Goal: Transaction & Acquisition: Purchase product/service

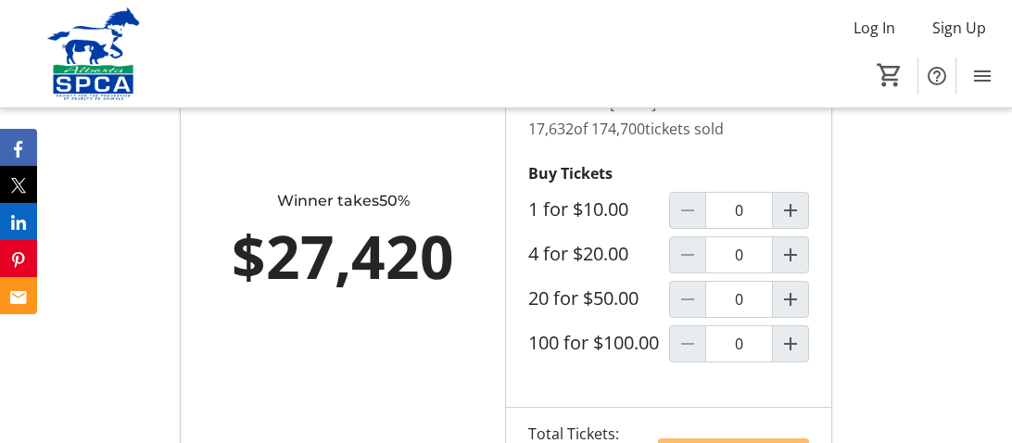
scroll to position [1147, 0]
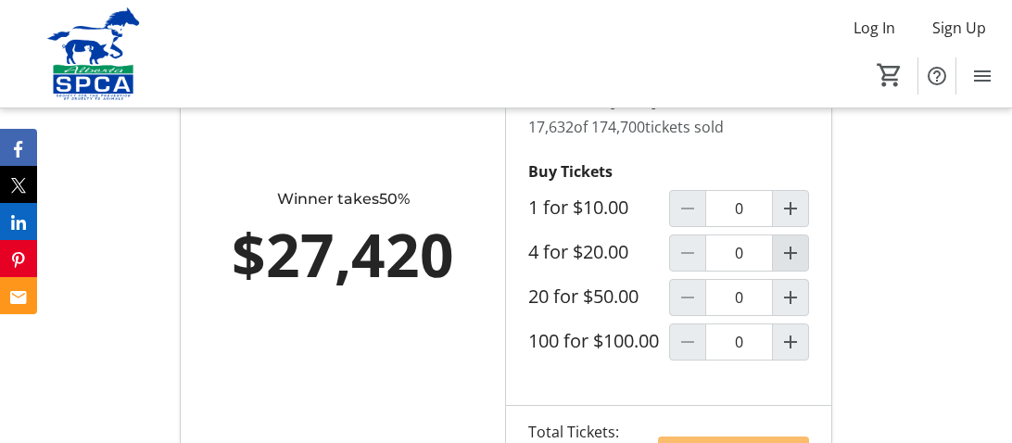
click at [795, 264] on mat-icon "Increment by one" at bounding box center [791, 253] width 22 height 22
type input "1"
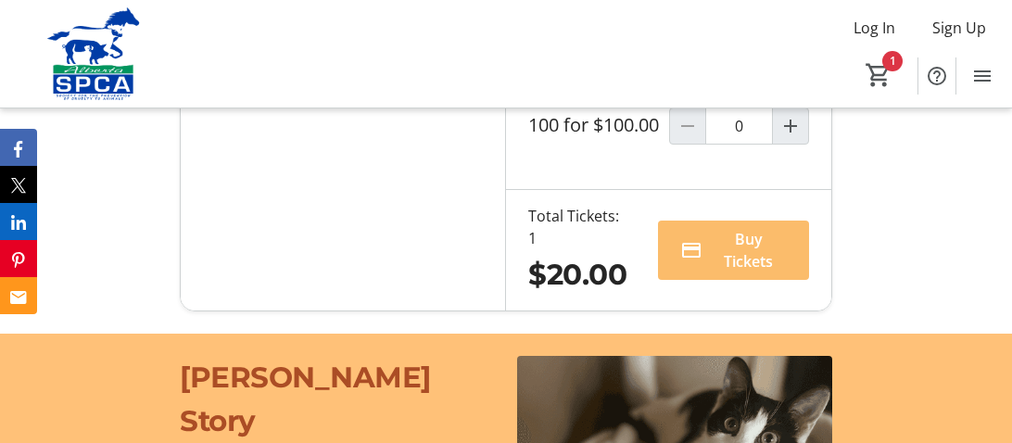
scroll to position [1364, 0]
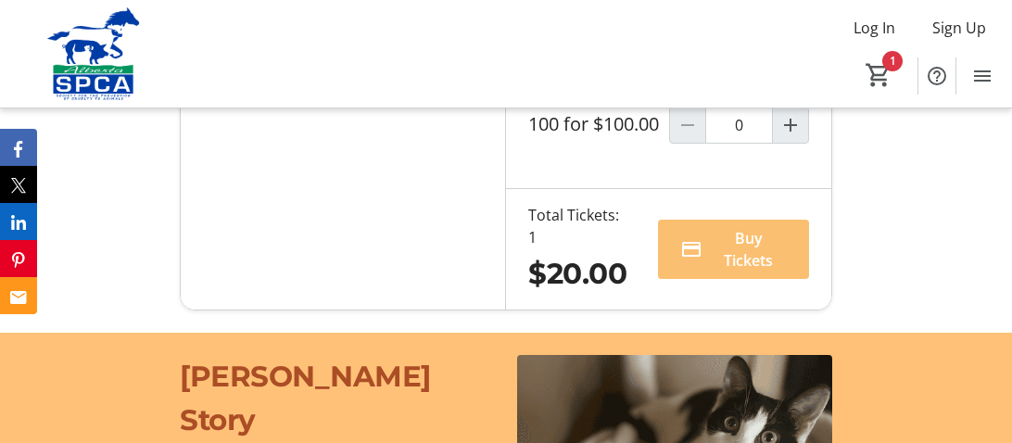
click at [748, 261] on span "Buy Tickets" at bounding box center [748, 249] width 77 height 45
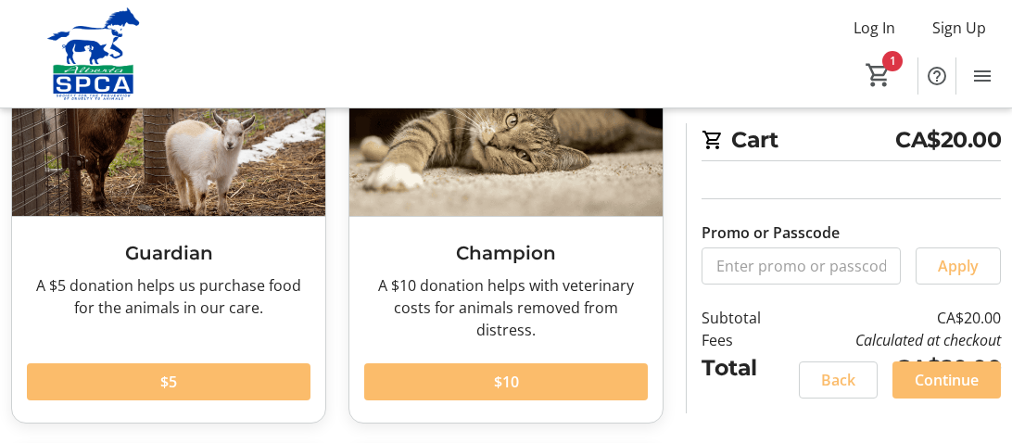
scroll to position [173, 0]
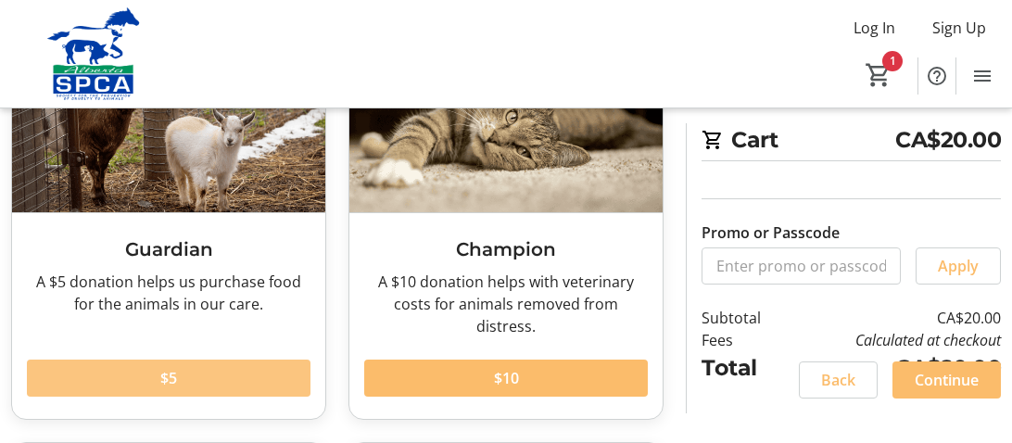
click at [167, 367] on span "$5" at bounding box center [168, 378] width 17 height 22
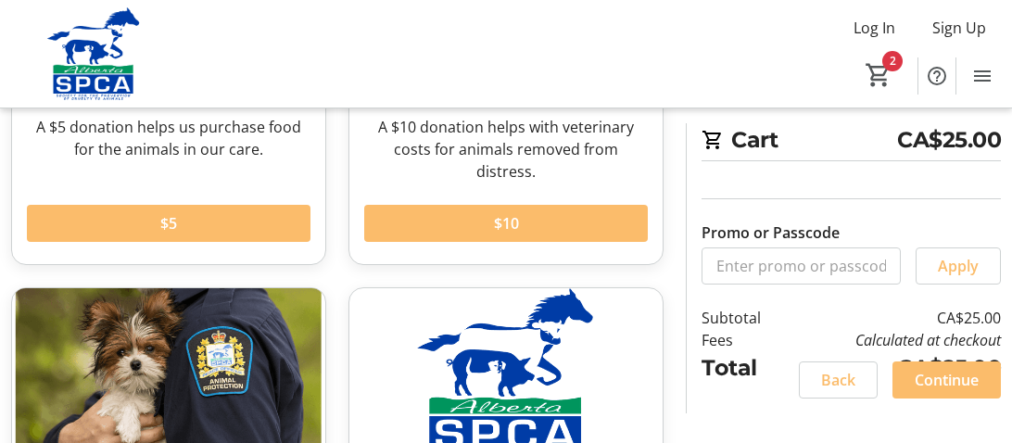
scroll to position [332, 0]
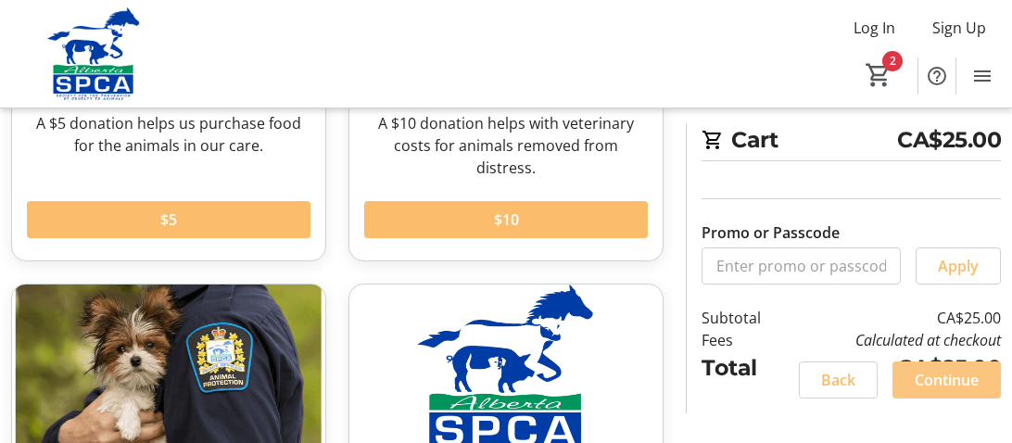
click at [923, 379] on span "Continue" at bounding box center [947, 380] width 64 height 22
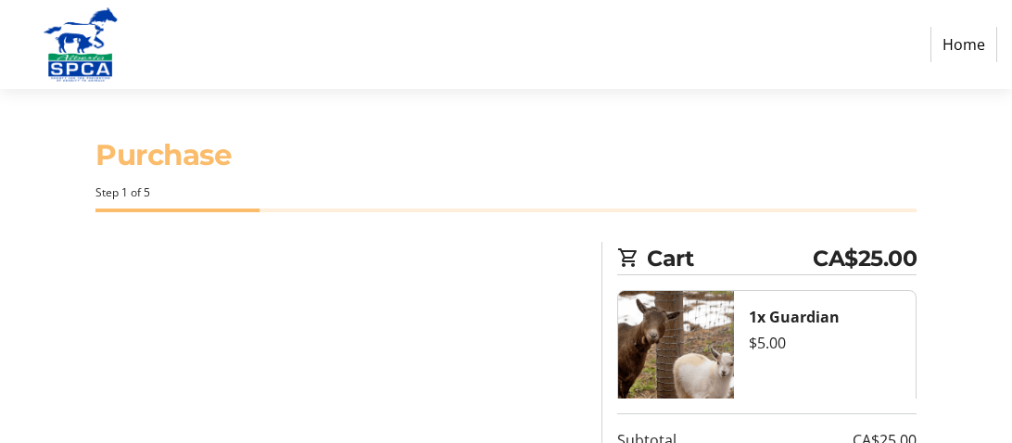
select select "CA"
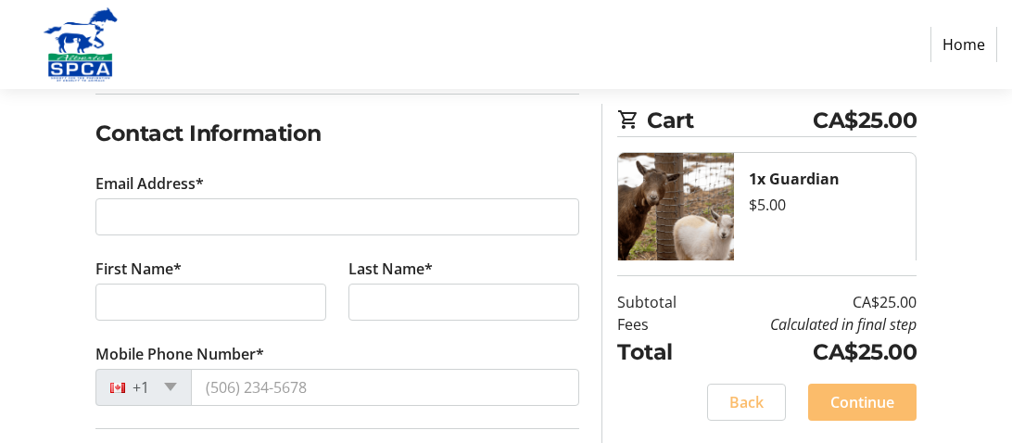
scroll to position [294, 0]
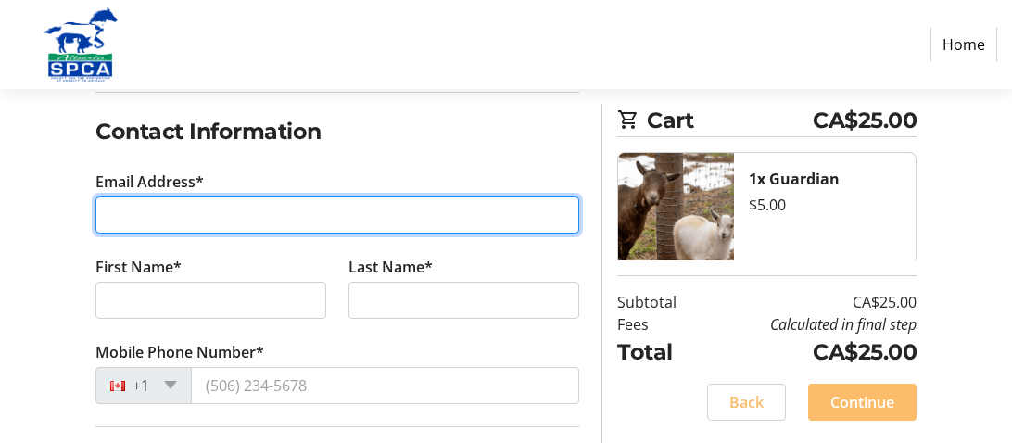
click at [401, 218] on input "Email Address*" at bounding box center [337, 215] width 484 height 37
type input "[EMAIL_ADDRESS][DOMAIN_NAME]"
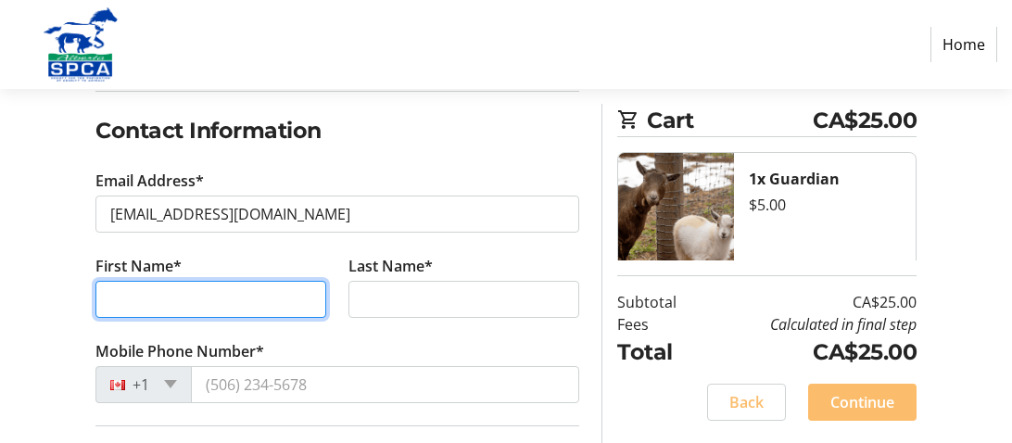
click at [289, 304] on input "First Name*" at bounding box center [210, 299] width 231 height 37
type input "[PERSON_NAME]"
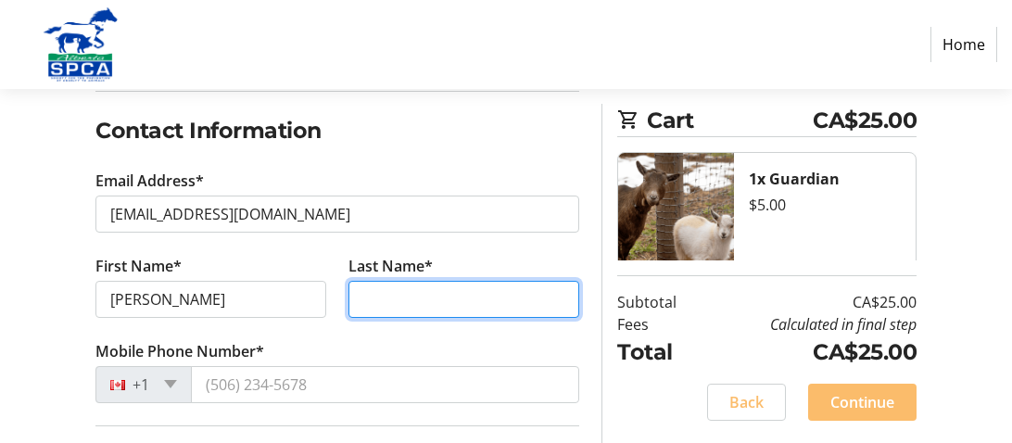
click at [448, 291] on input "Last Name*" at bounding box center [464, 299] width 231 height 37
type input "[PERSON_NAME]"
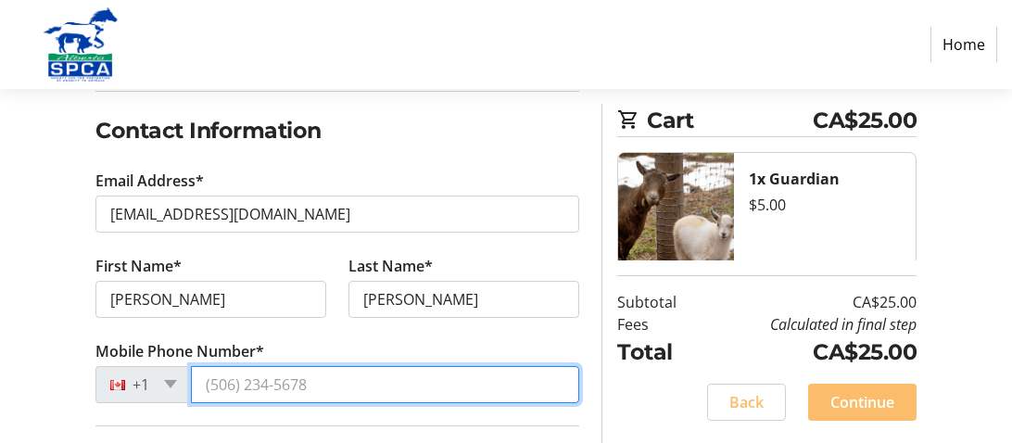
click at [312, 381] on input "Mobile Phone Number*" at bounding box center [385, 384] width 388 height 37
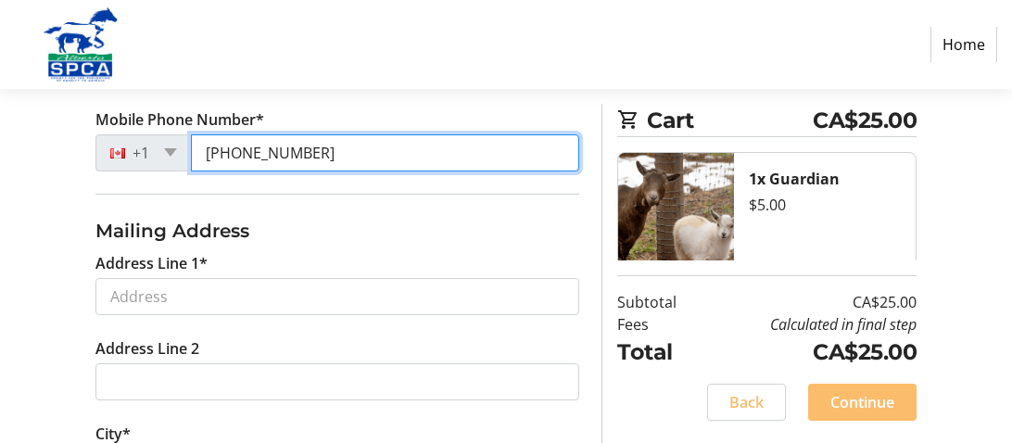
scroll to position [528, 0]
type input "[PHONE_NUMBER]"
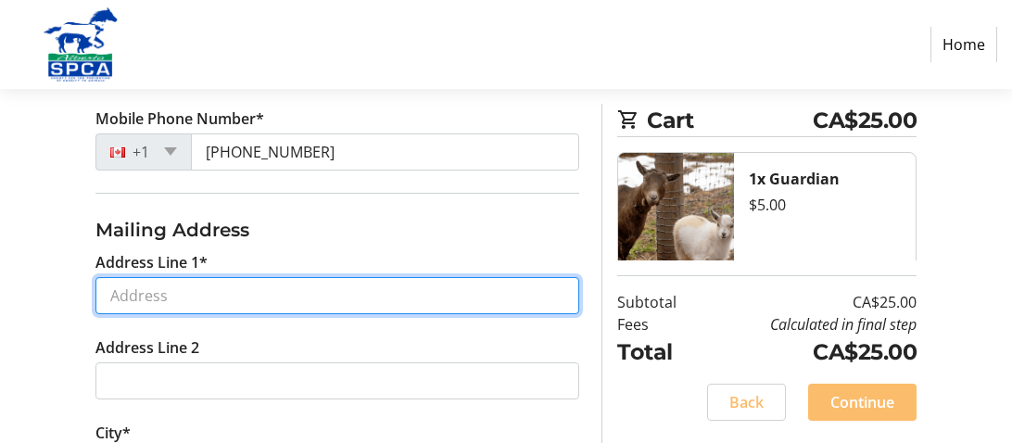
click at [318, 293] on input "Address Line 1*" at bounding box center [337, 295] width 484 height 37
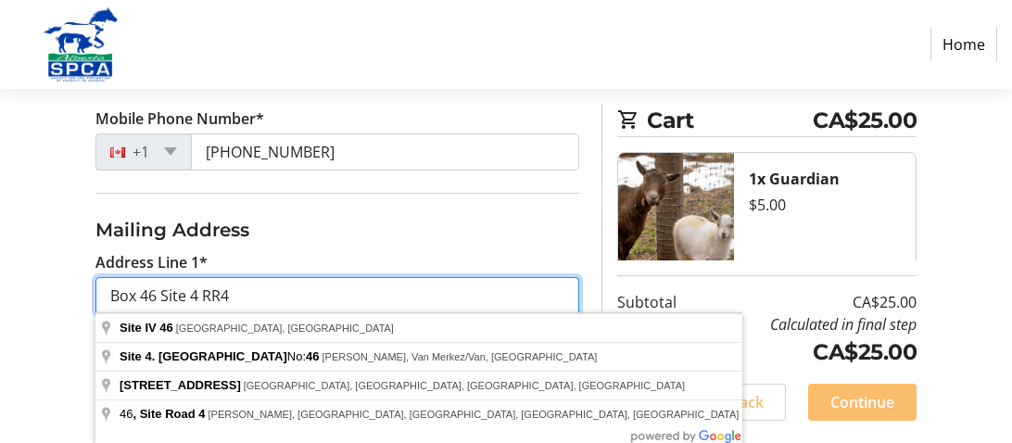
type input "Box 46 Site 4 RR4"
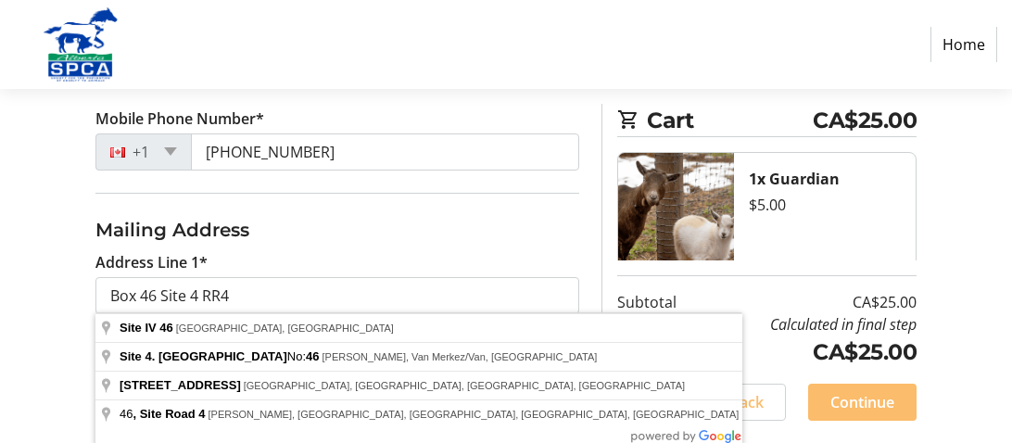
click at [72, 266] on div "Log In to Your Account (Optional) Or continue below to checkout as a guest. Log…" at bounding box center [506, 307] width 1012 height 1187
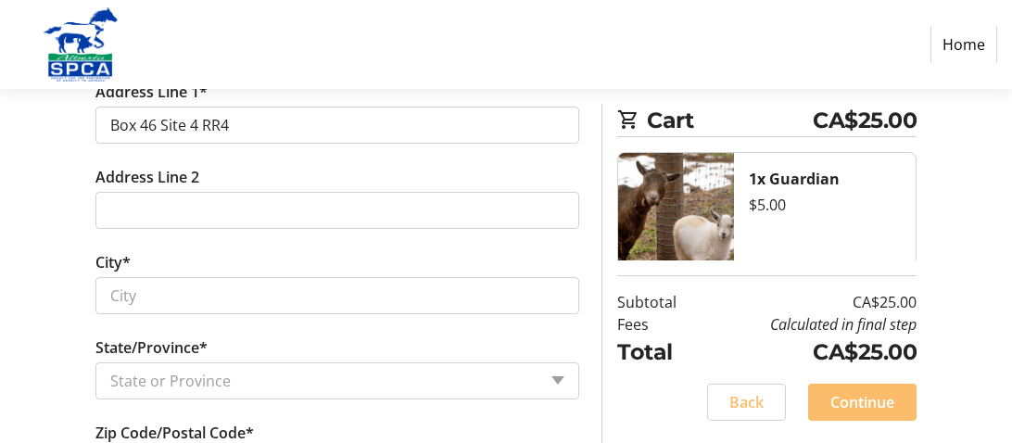
scroll to position [699, 0]
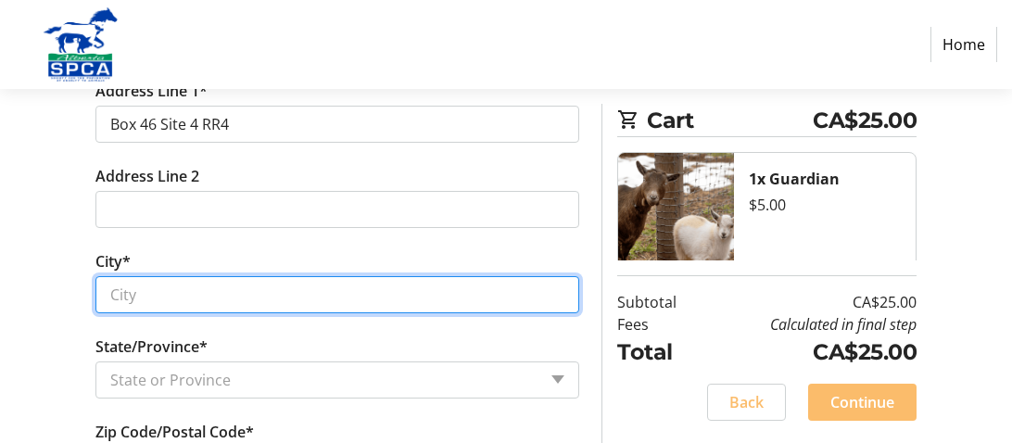
click at [159, 290] on input "City*" at bounding box center [337, 294] width 484 height 37
type input "[PERSON_NAME]"
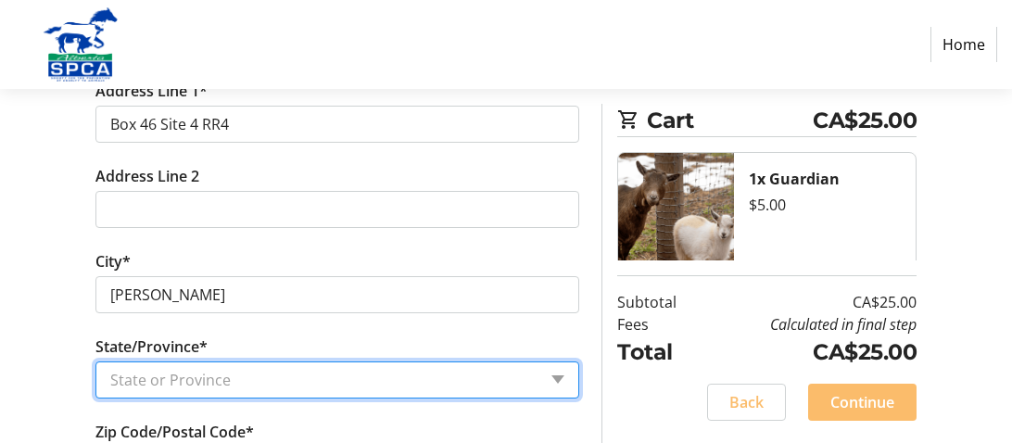
click at [141, 370] on select "State or Province State or Province [GEOGRAPHIC_DATA] [GEOGRAPHIC_DATA] [GEOGRA…" at bounding box center [337, 380] width 484 height 37
select select "AB"
click at [95, 362] on select "State or Province State or Province [GEOGRAPHIC_DATA] [GEOGRAPHIC_DATA] [GEOGRA…" at bounding box center [337, 380] width 484 height 37
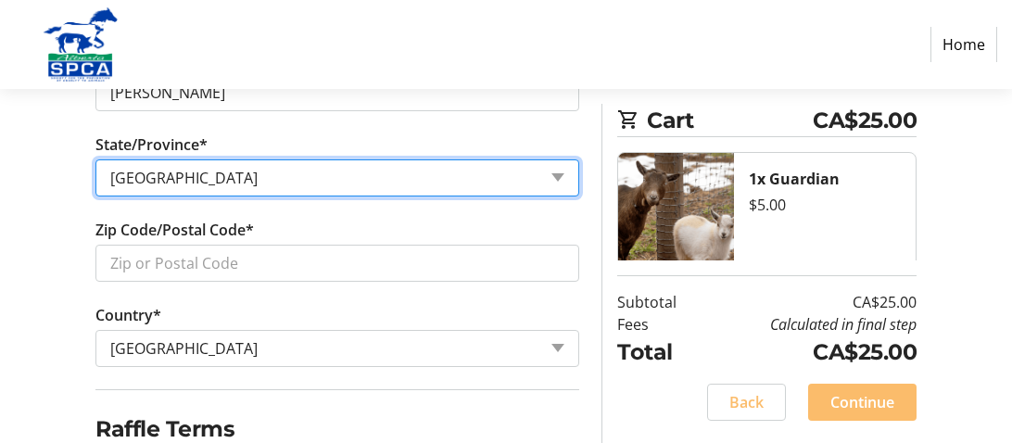
scroll to position [937, 0]
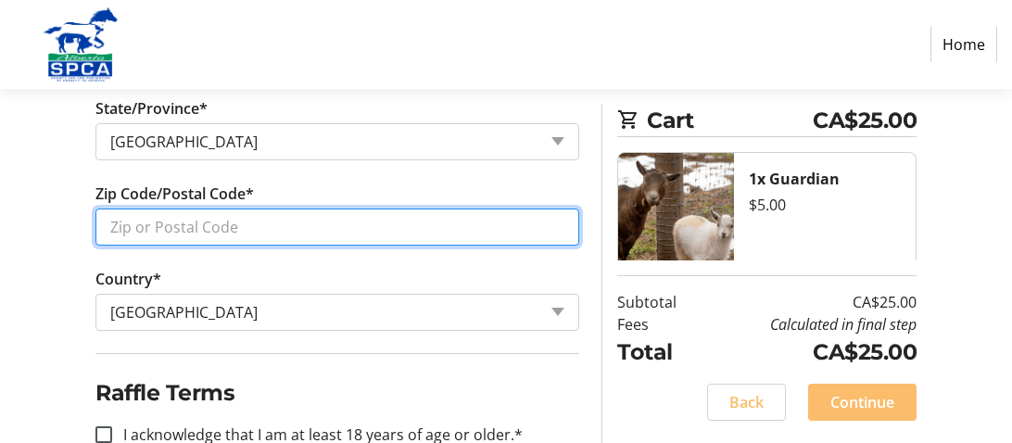
click at [147, 218] on input "Zip Code/Postal Code*" at bounding box center [337, 227] width 484 height 37
type input "T4L 2N4"
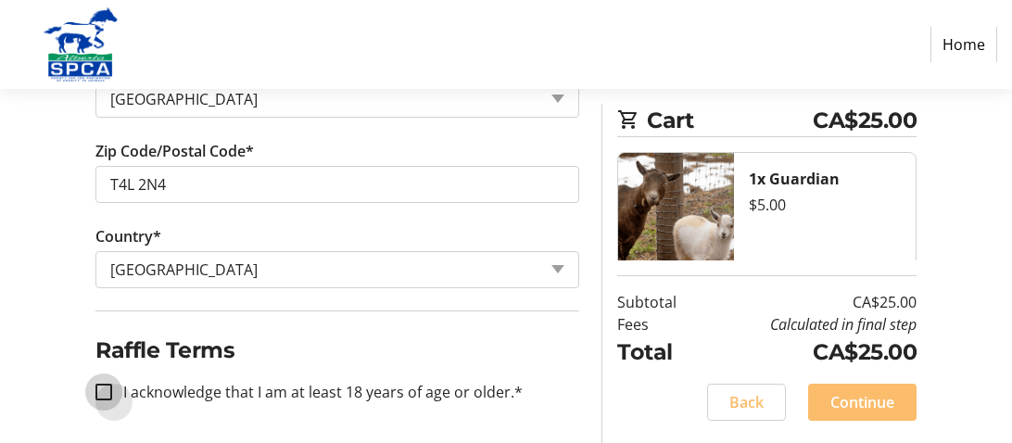
click at [102, 386] on input "I acknowledge that I am at least 18 years of age or older.*" at bounding box center [103, 392] width 17 height 17
checkbox input "true"
click at [872, 401] on span "Continue" at bounding box center [863, 402] width 64 height 22
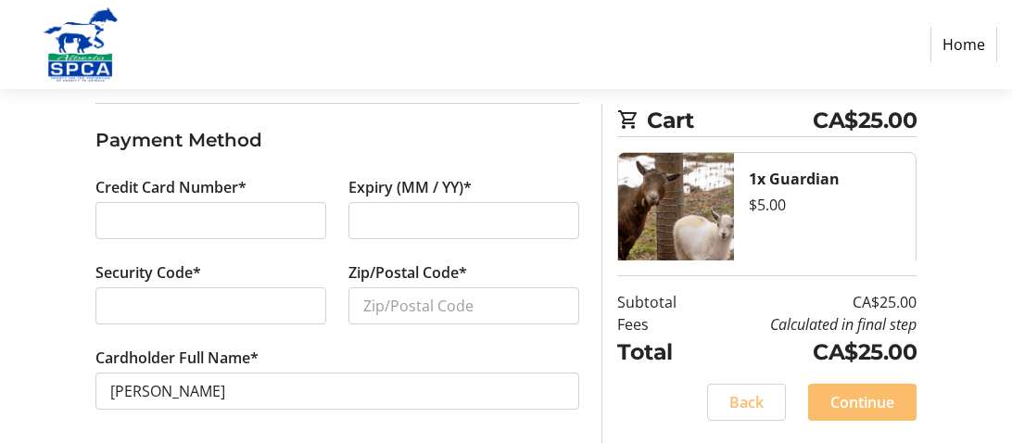
scroll to position [203, 0]
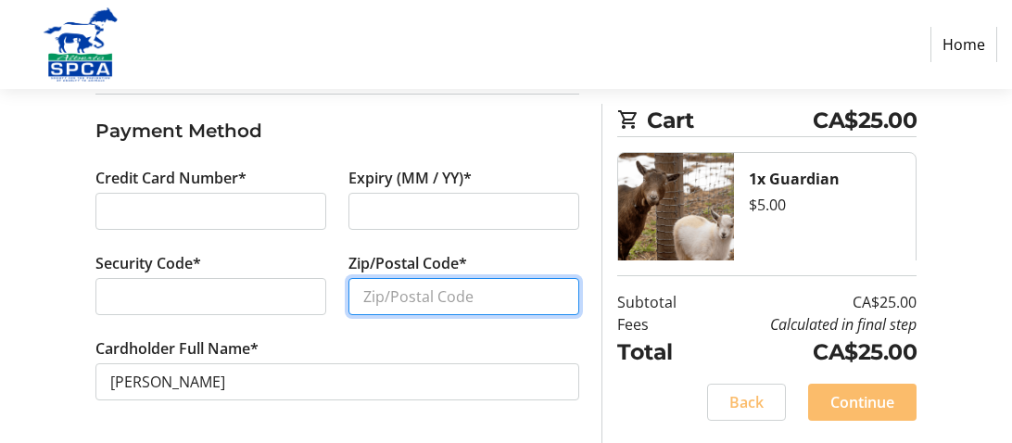
click at [404, 302] on input "Zip/Postal Code*" at bounding box center [464, 296] width 231 height 37
type input "t4l 2n4"
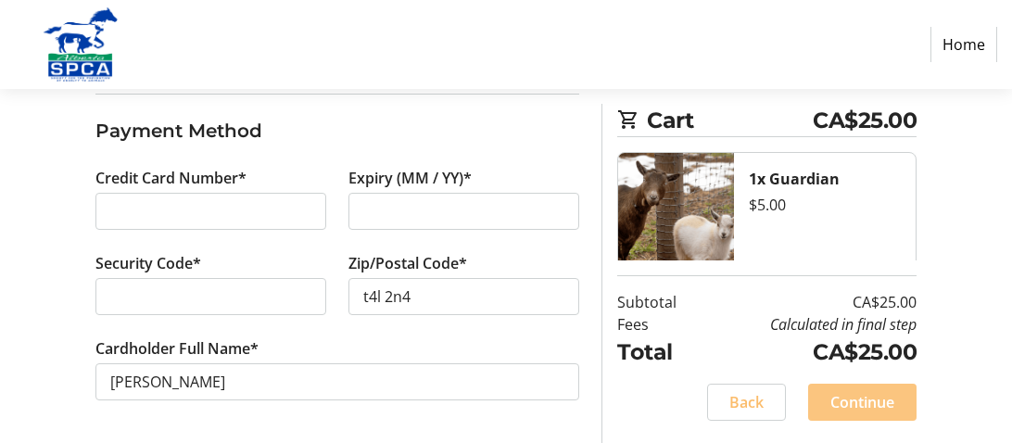
click at [868, 401] on span "Continue" at bounding box center [863, 402] width 64 height 22
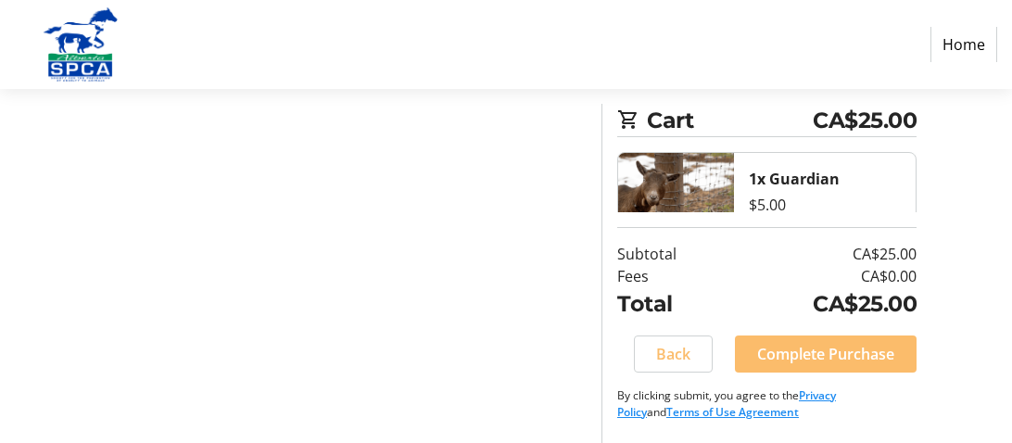
scroll to position [137, 0]
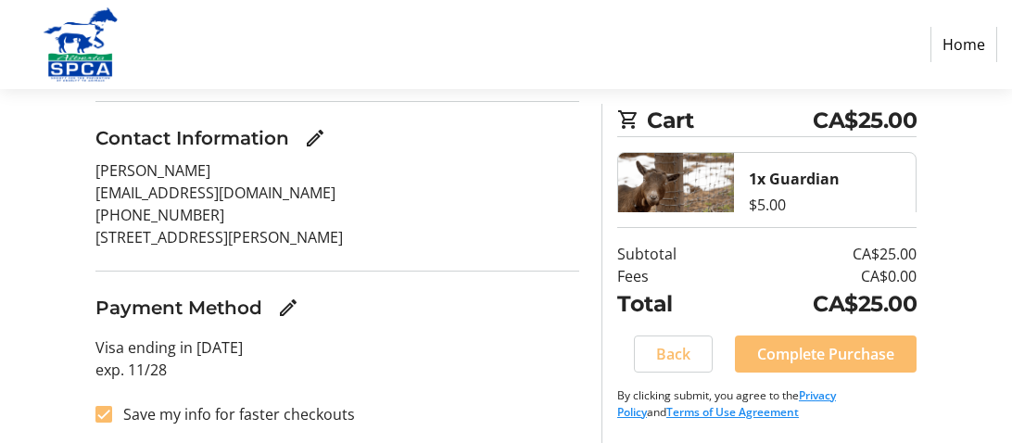
scroll to position [199, 0]
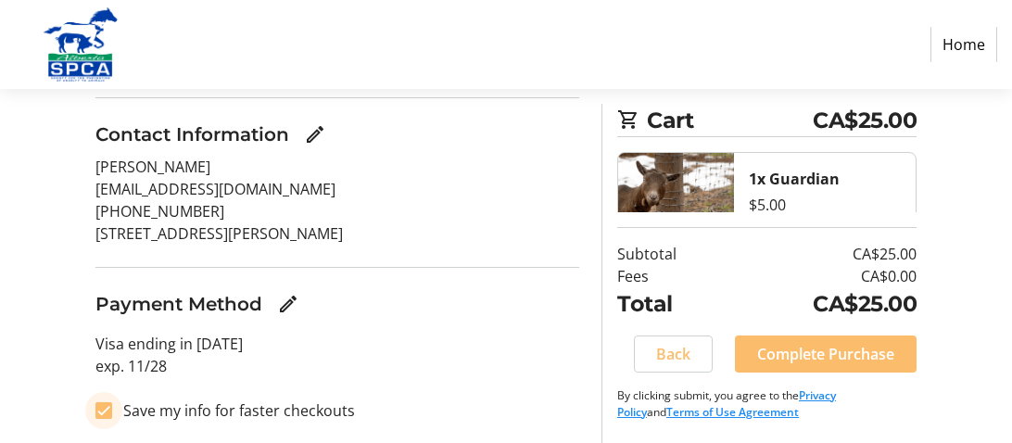
click at [105, 410] on input "Save my info for faster checkouts" at bounding box center [103, 410] width 17 height 17
checkbox input "false"
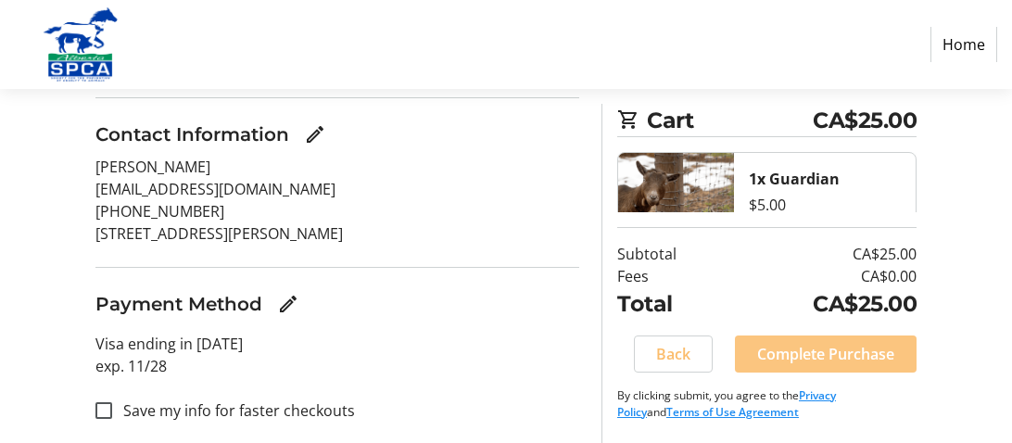
click at [861, 355] on span "Complete Purchase" at bounding box center [826, 354] width 137 height 22
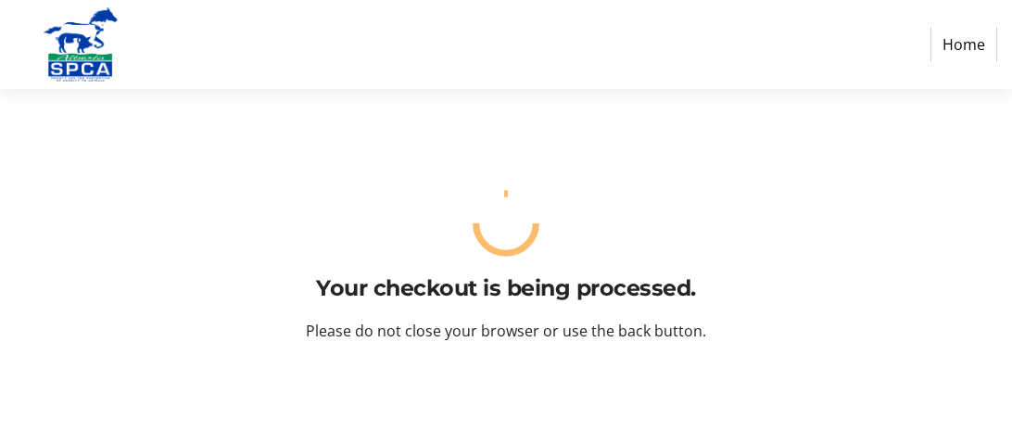
scroll to position [0, 0]
